Goal: Check status

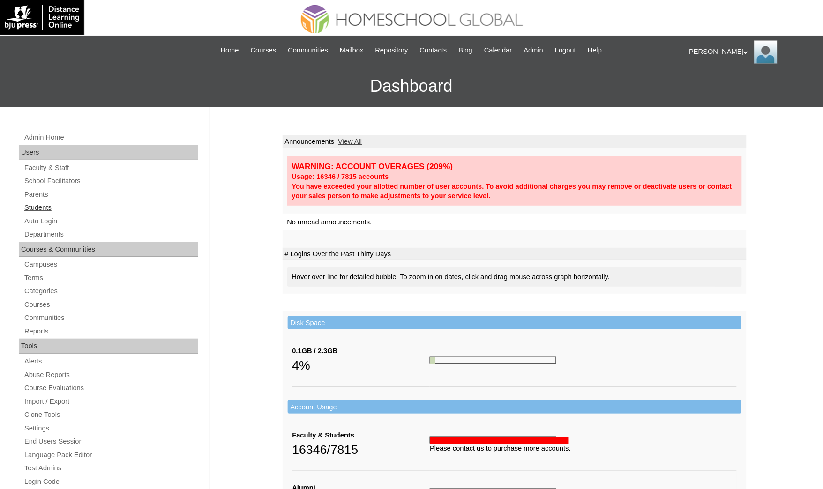
click at [63, 206] on link "Students" at bounding box center [110, 208] width 175 height 12
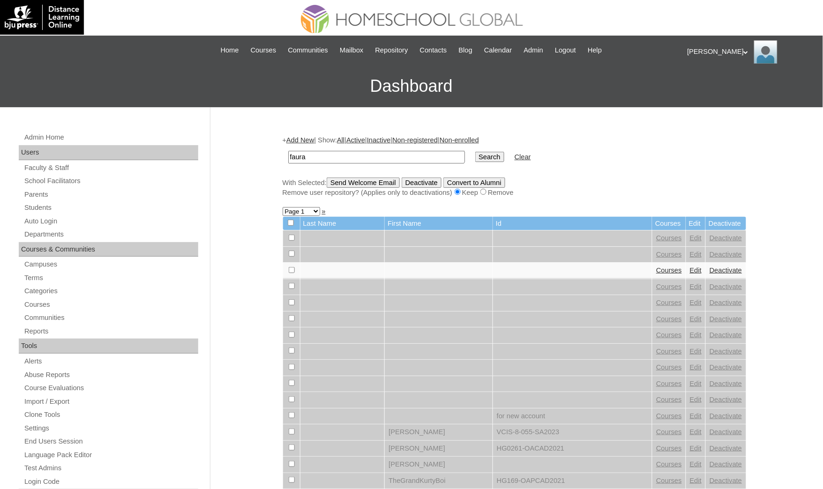
type input "faura"
click at [475, 152] on input "Search" at bounding box center [489, 157] width 29 height 10
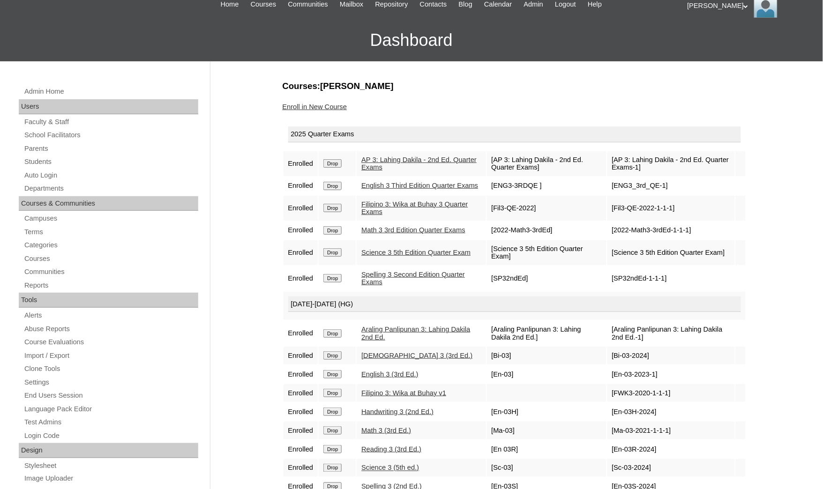
scroll to position [70, 0]
